Goal: Information Seeking & Learning: Learn about a topic

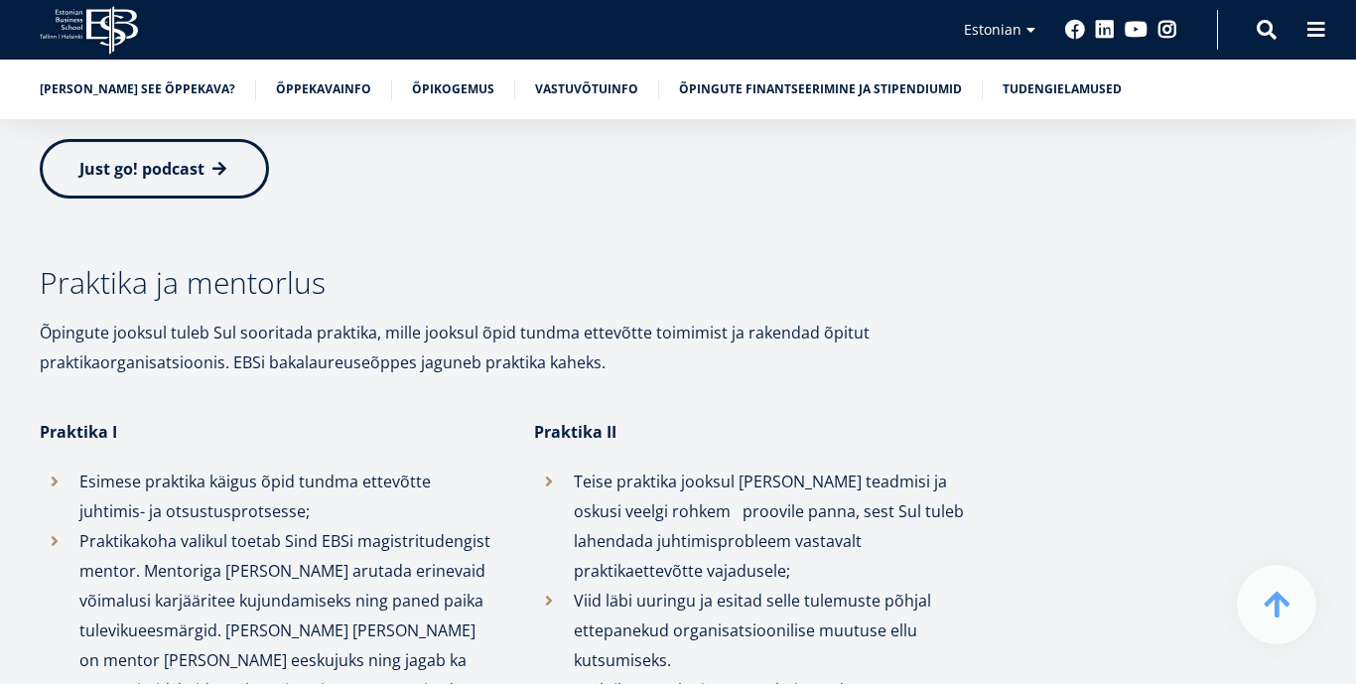
scroll to position [5182, 0]
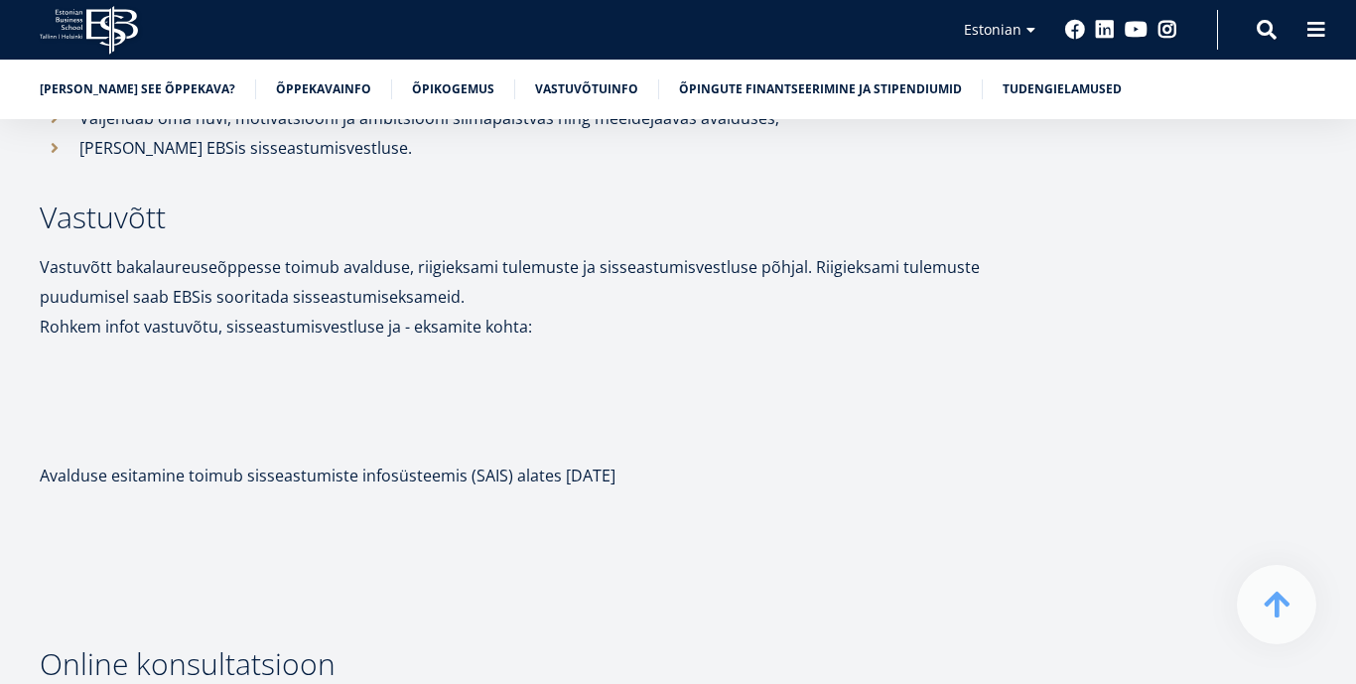
scroll to position [6965, 0]
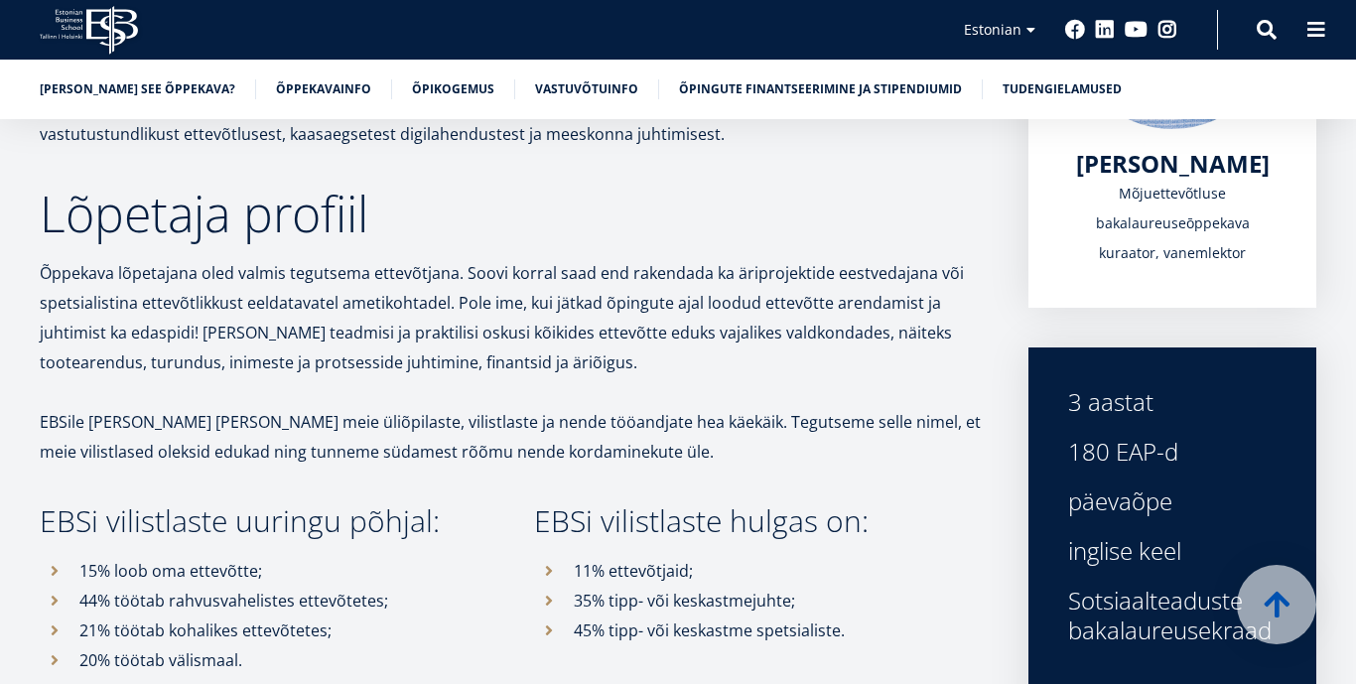
scroll to position [437, 0]
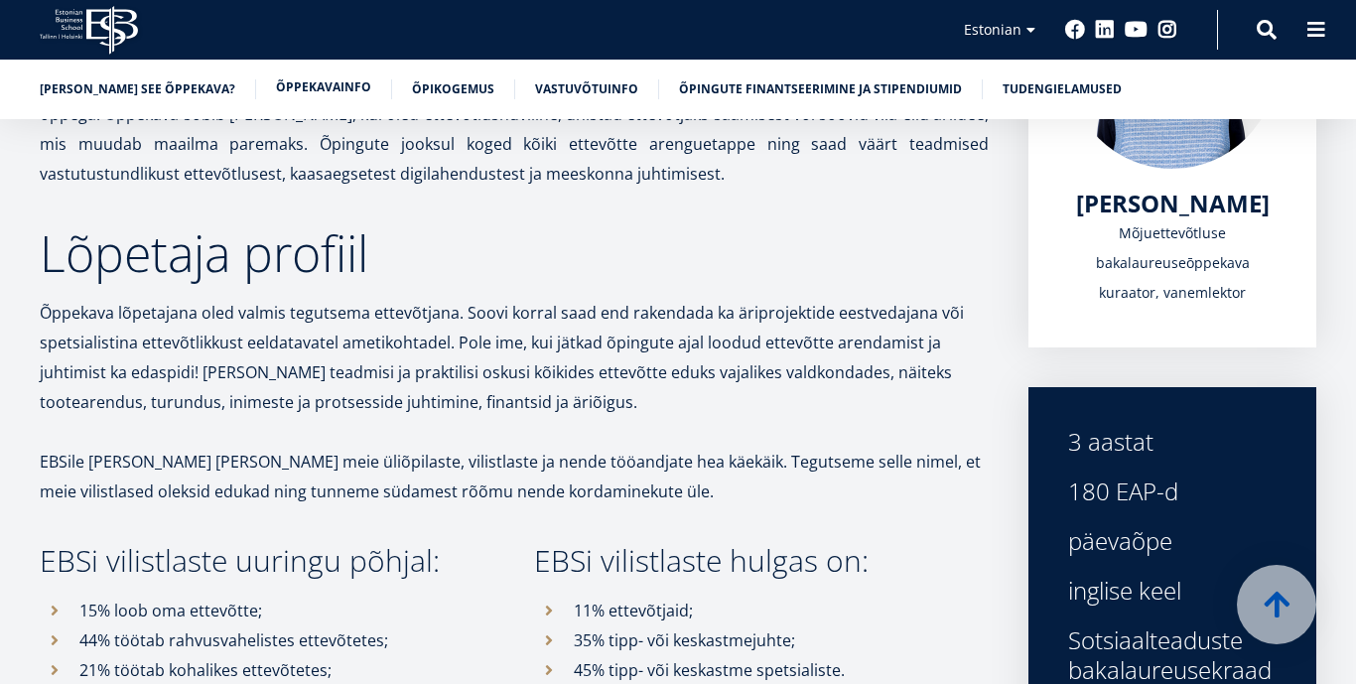
click at [276, 87] on link "Õppekavainfo" at bounding box center [323, 87] width 95 height 20
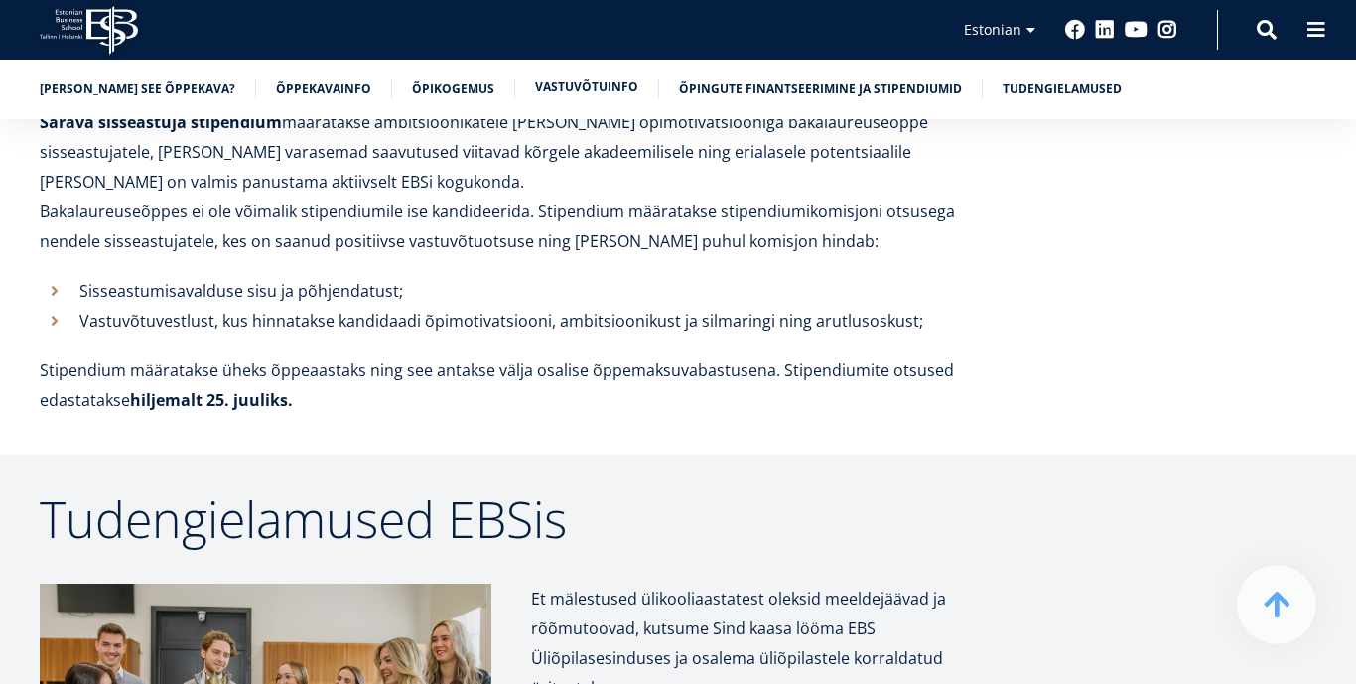
click at [569, 91] on link "Vastuvõtuinfo" at bounding box center [586, 87] width 103 height 20
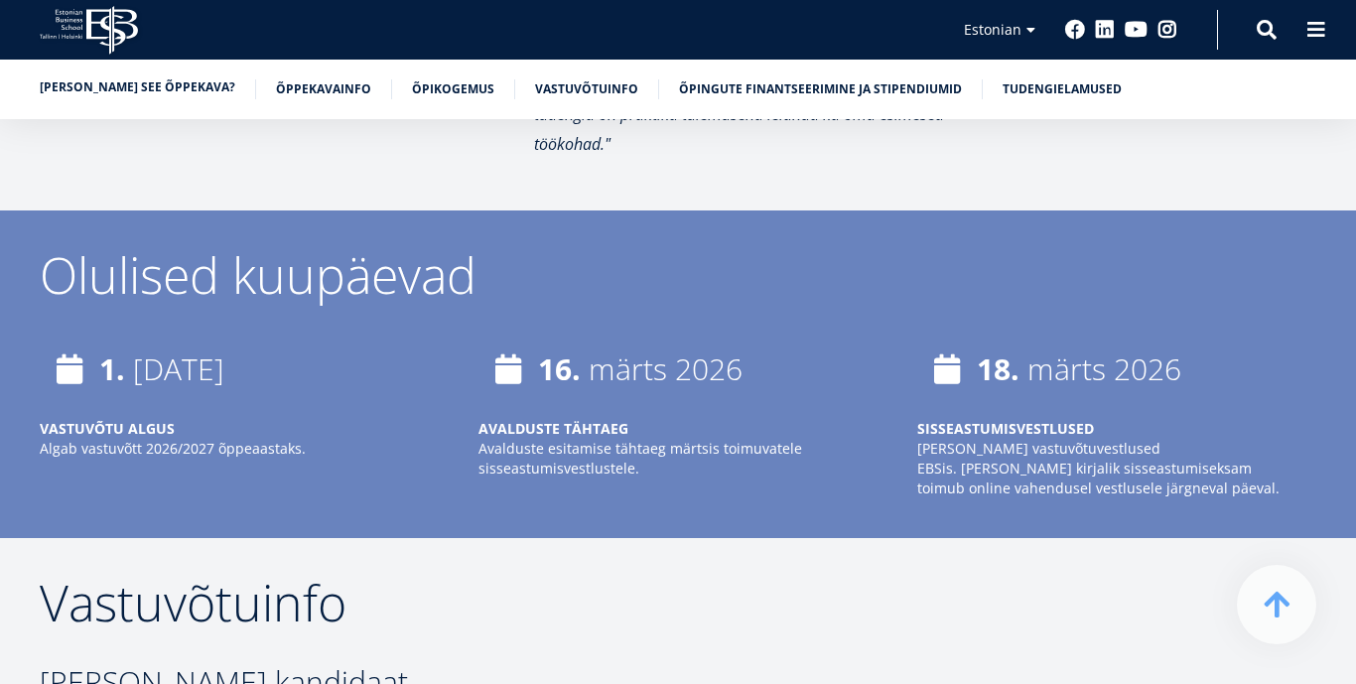
click at [102, 86] on link "[PERSON_NAME] see õppekava?" at bounding box center [138, 87] width 196 height 20
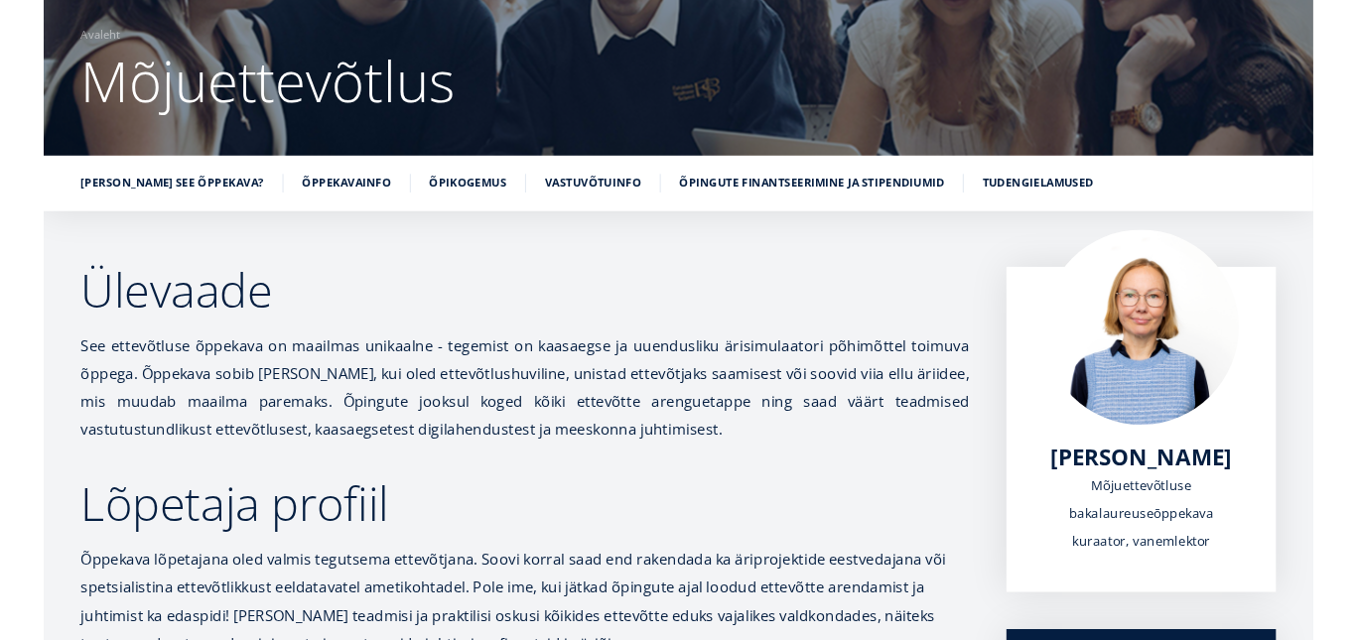
scroll to position [0, 0]
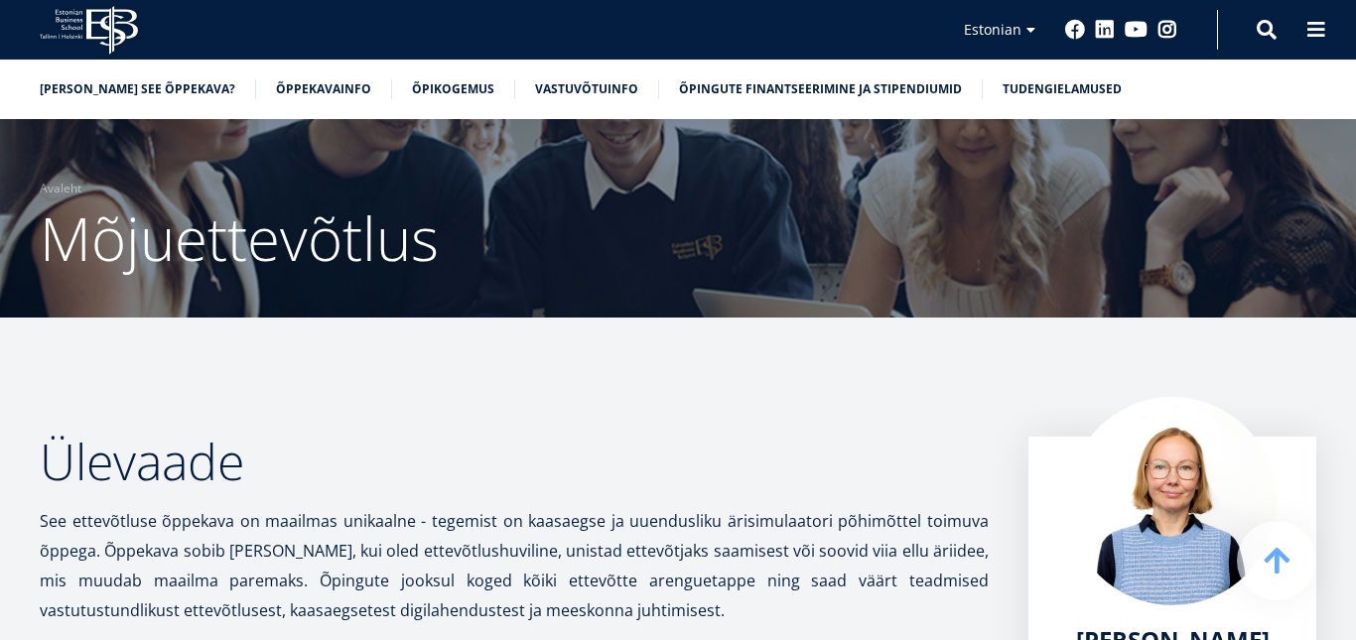
scroll to position [6743, 0]
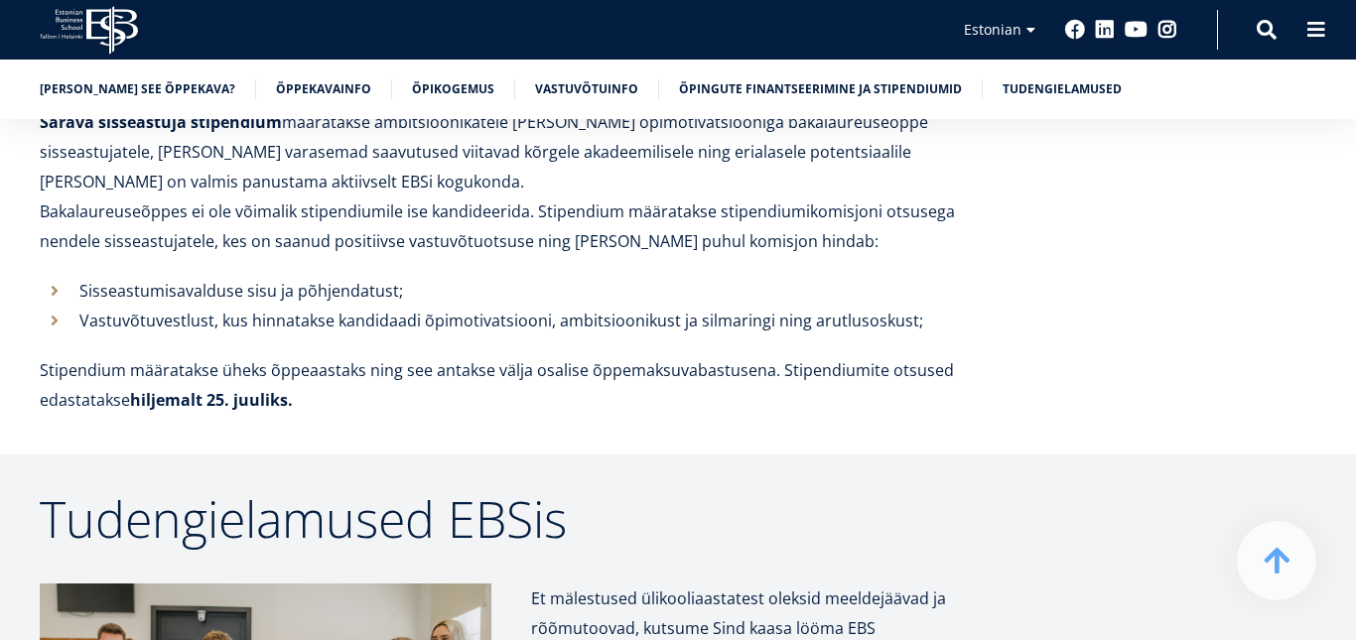
scroll to position [437, 0]
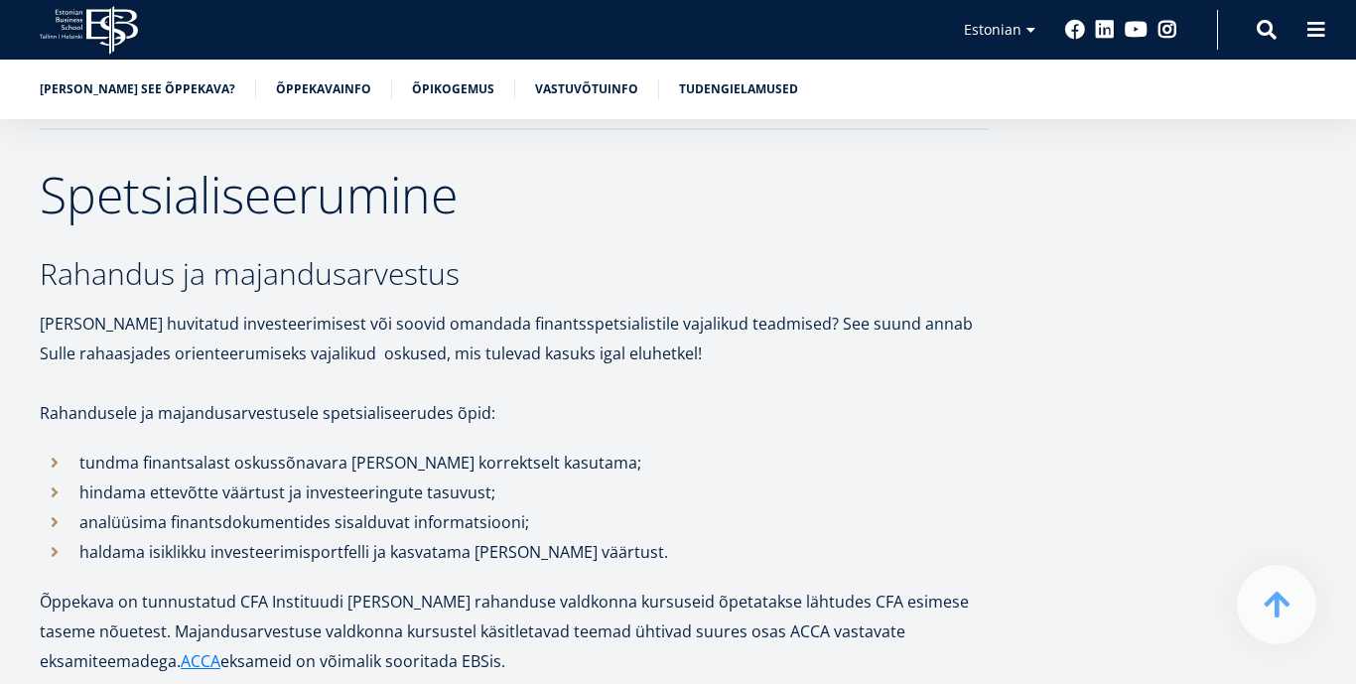
scroll to position [3534, 0]
